Goal: Information Seeking & Learning: Learn about a topic

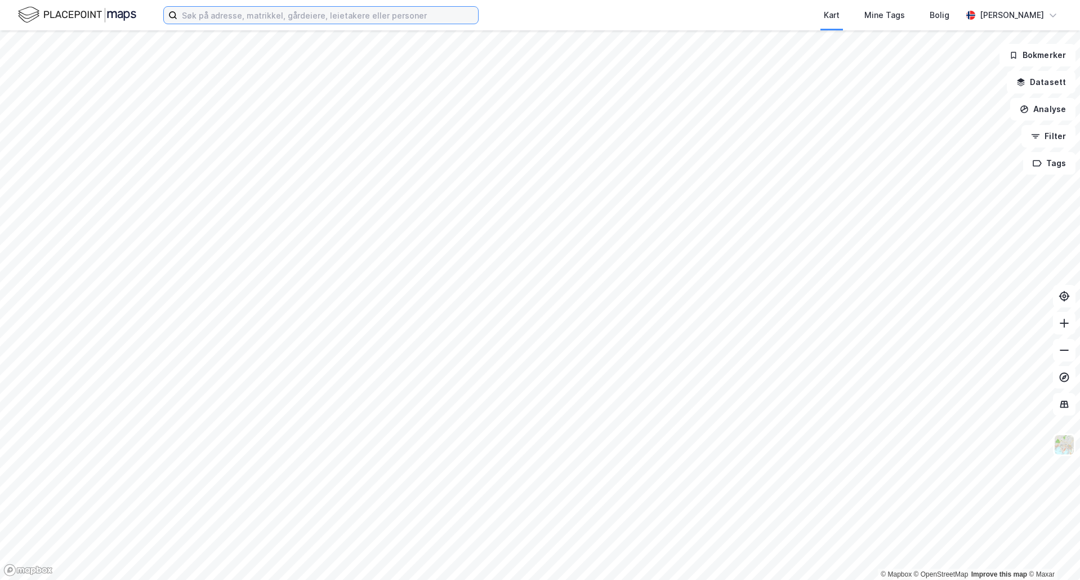
click at [309, 9] on input at bounding box center [327, 15] width 301 height 17
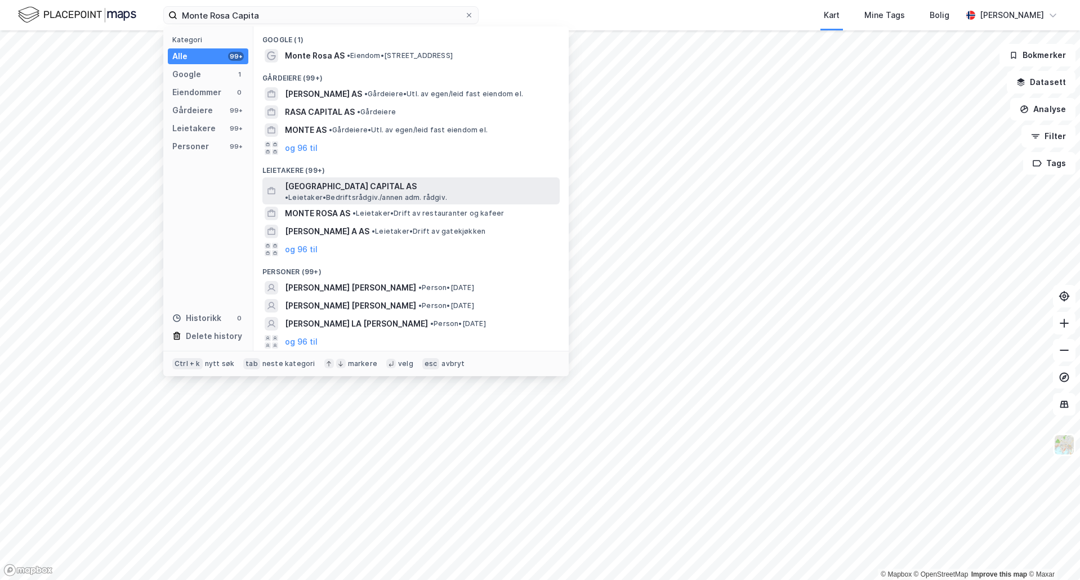
click at [375, 188] on span "[GEOGRAPHIC_DATA] CAPITAL AS" at bounding box center [351, 187] width 132 height 14
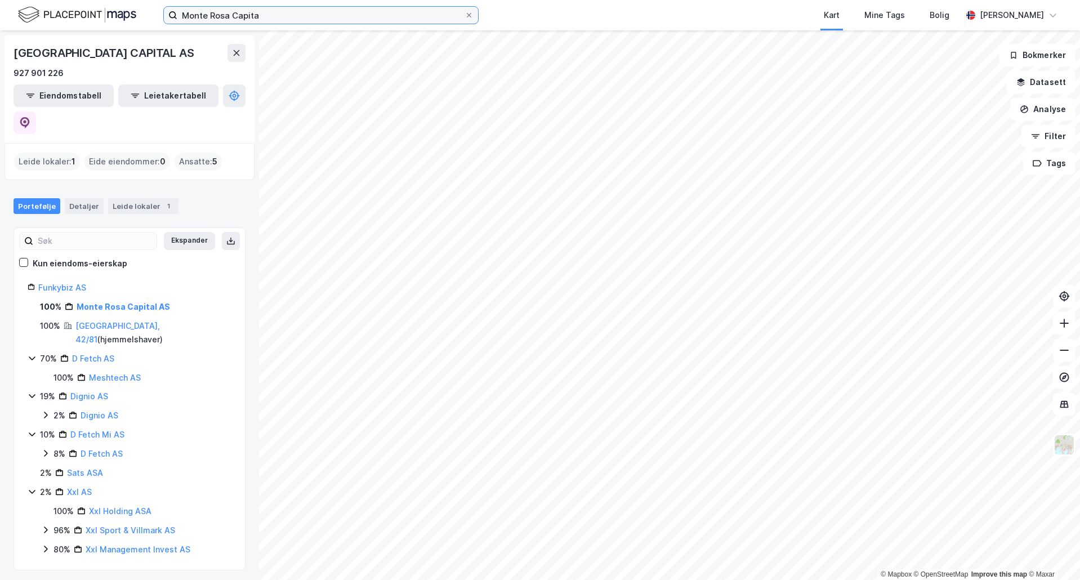
click at [270, 12] on input "Monte Rosa Capita" at bounding box center [320, 15] width 287 height 17
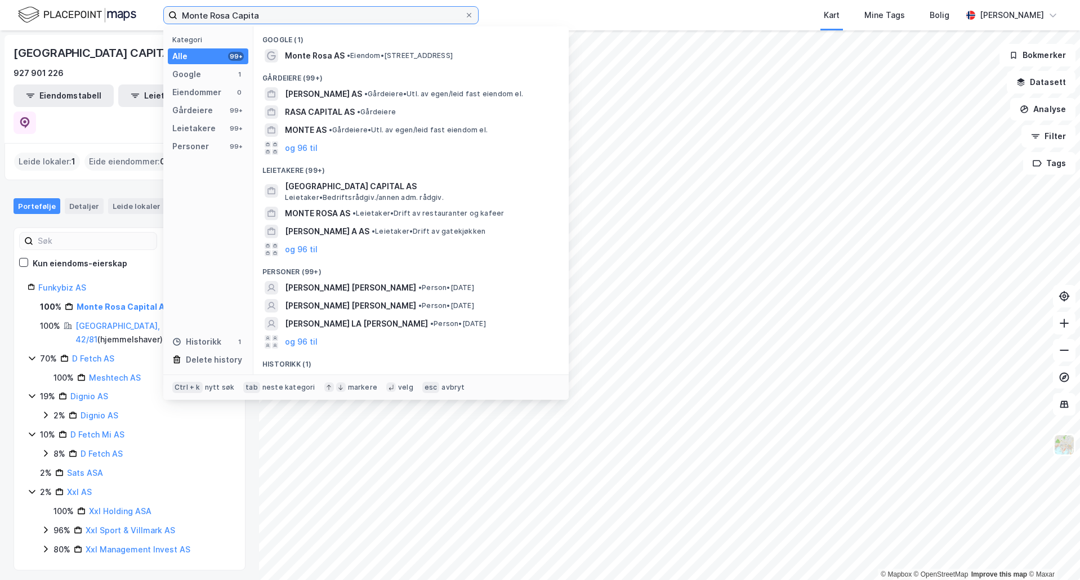
click at [270, 12] on input "Monte Rosa Capita" at bounding box center [320, 15] width 287 height 17
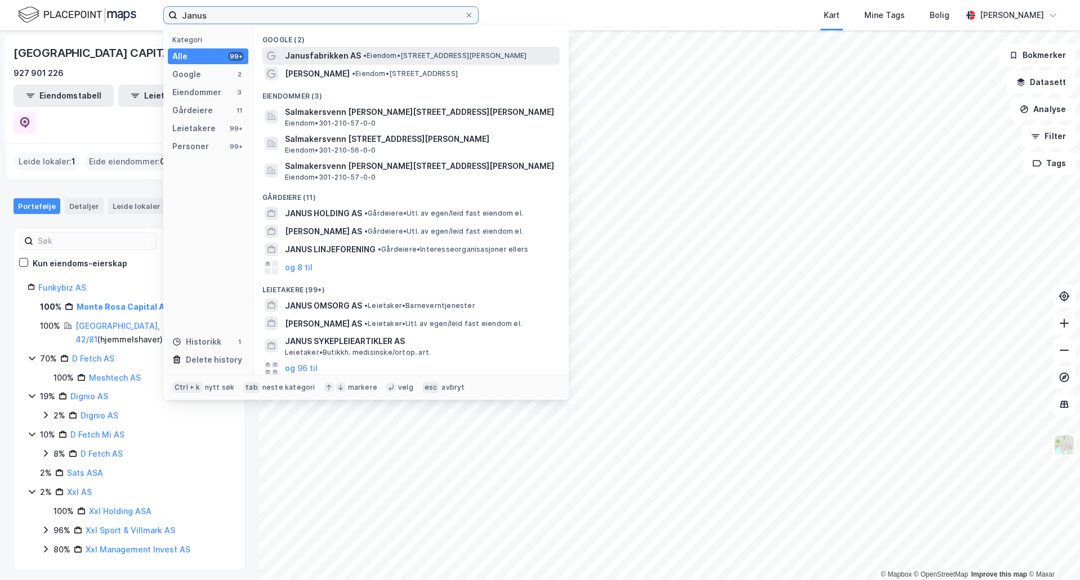
type input "Janus"
click at [365, 53] on span "•" at bounding box center [364, 55] width 3 height 8
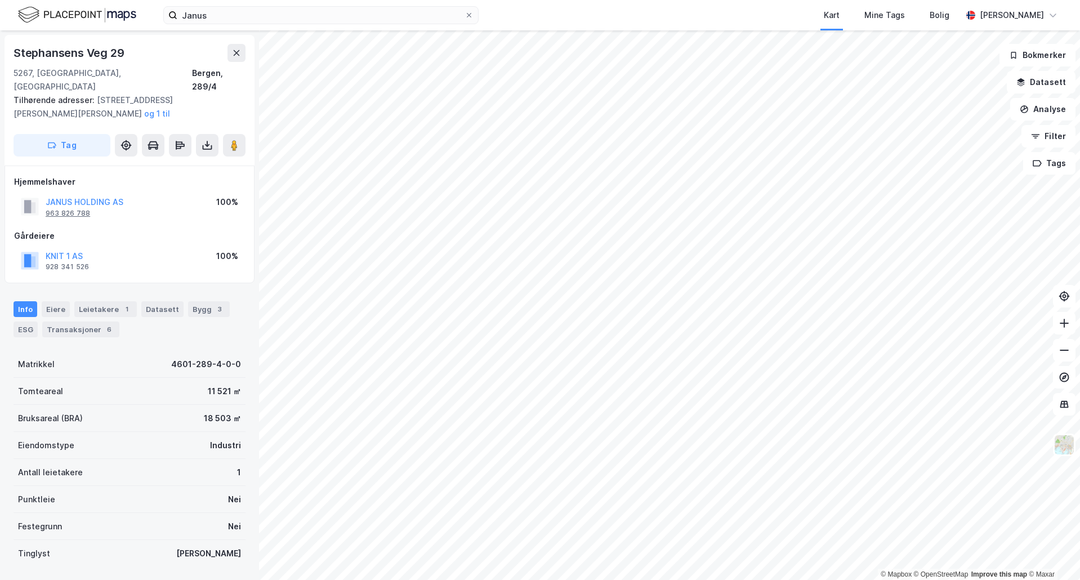
click at [72, 209] on div "963 826 788" at bounding box center [68, 213] width 44 height 9
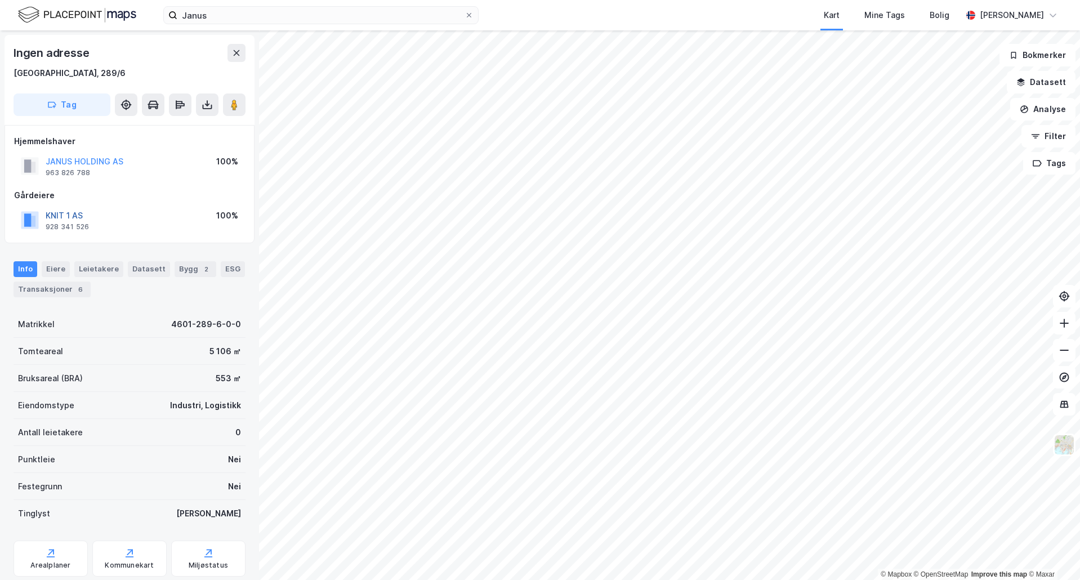
drag, startPoint x: 70, startPoint y: 215, endPoint x: 61, endPoint y: 213, distance: 8.7
click at [0, 0] on button "KNIT 1 AS" at bounding box center [0, 0] width 0 height 0
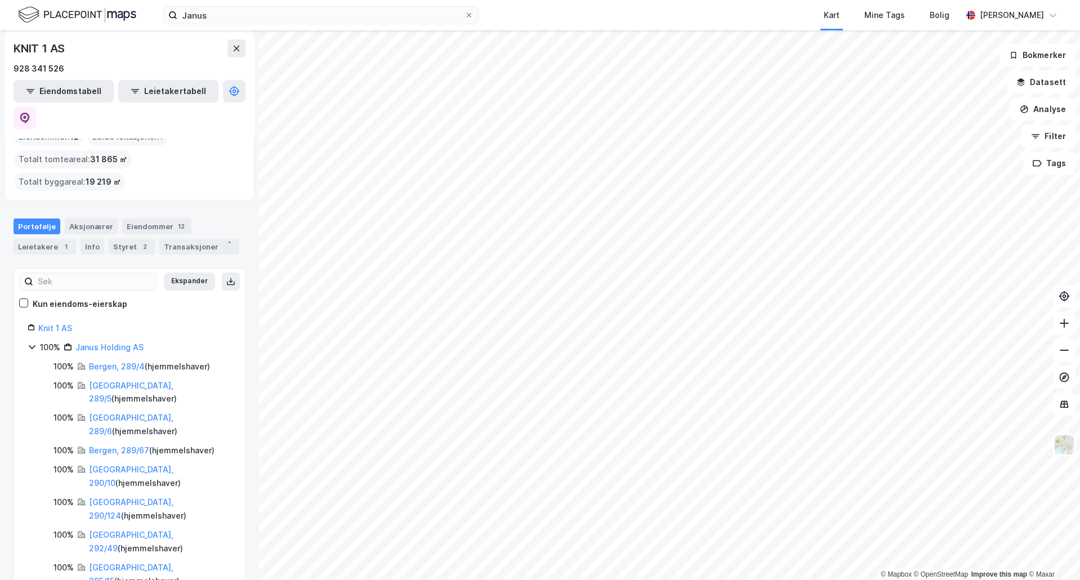
scroll to position [61, 0]
click at [69, 323] on link "Knit 1 AS" at bounding box center [55, 328] width 34 height 10
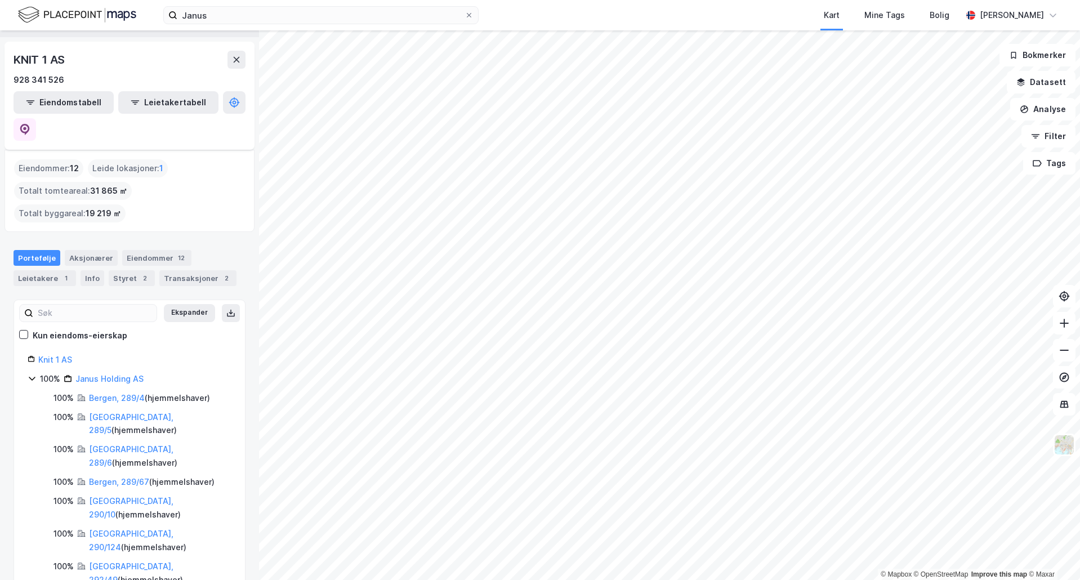
scroll to position [0, 0]
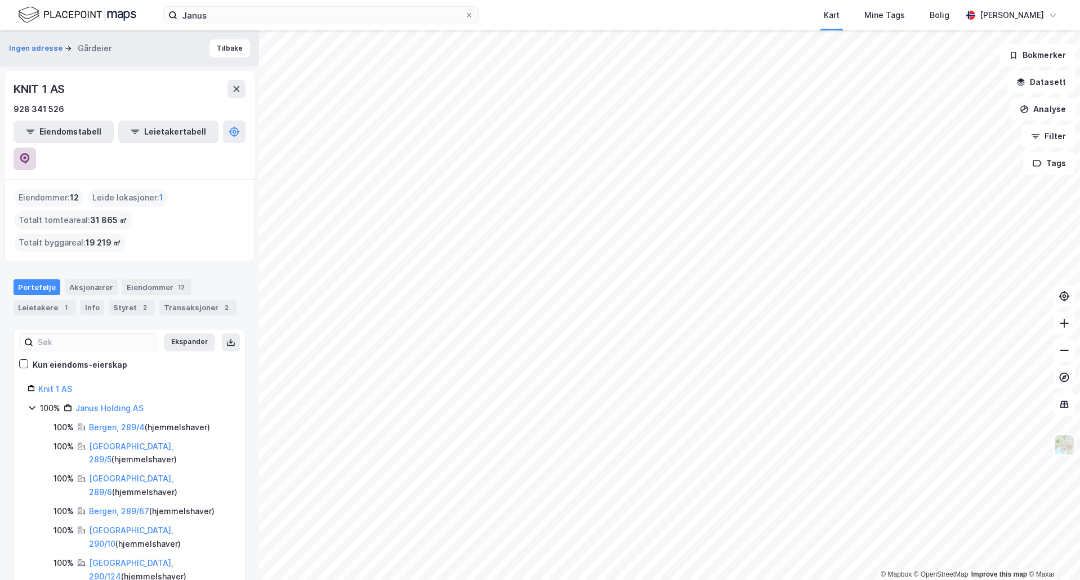
click at [36, 148] on button at bounding box center [25, 159] width 23 height 23
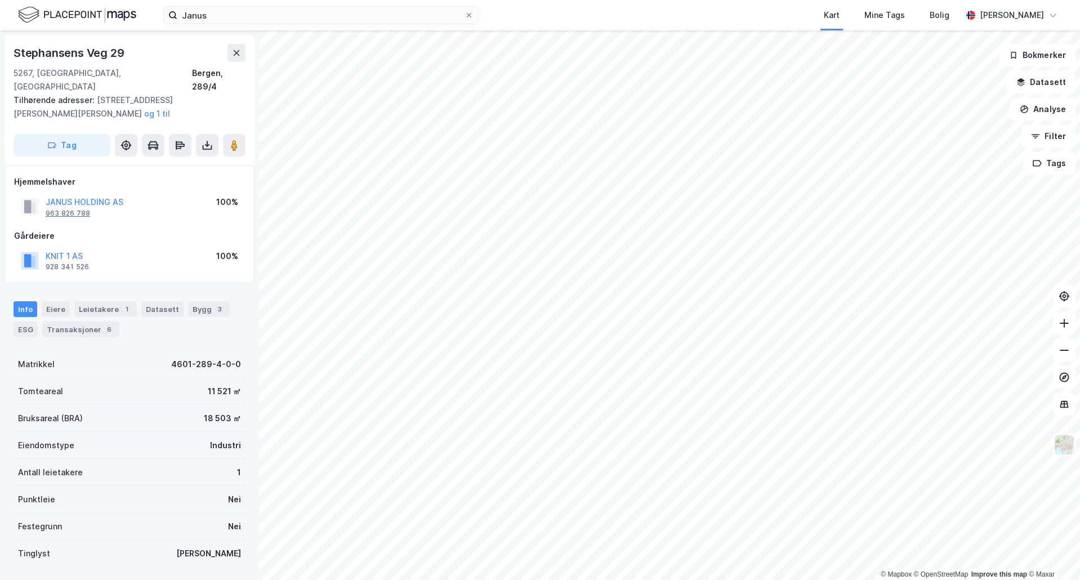
click at [74, 209] on div "963 826 788" at bounding box center [68, 213] width 44 height 9
